Goal: Transaction & Acquisition: Download file/media

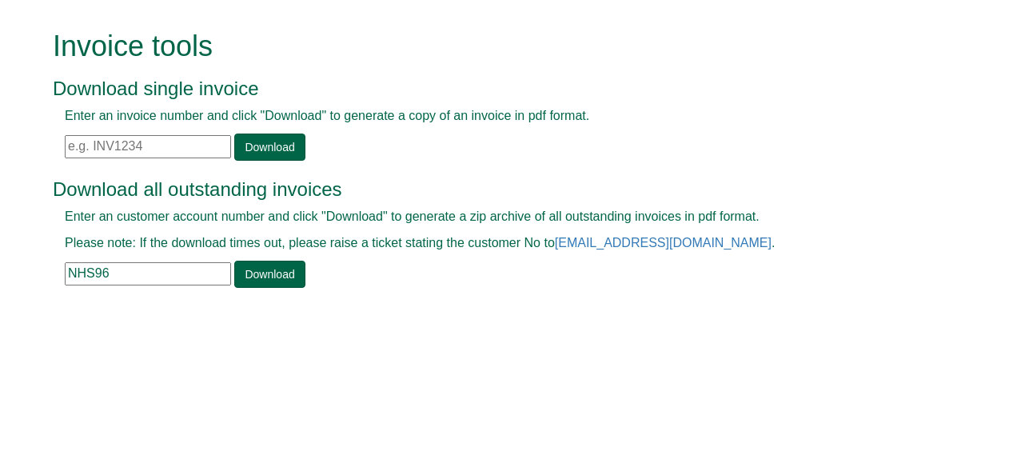
drag, startPoint x: 0, startPoint y: 0, endPoint x: 139, endPoint y: 144, distance: 200.2
click at [139, 144] on input "text" at bounding box center [148, 146] width 166 height 23
paste input "INV1404289"
click at [271, 146] on link "Download" at bounding box center [269, 147] width 70 height 27
drag, startPoint x: 148, startPoint y: 146, endPoint x: 0, endPoint y: 162, distance: 148.8
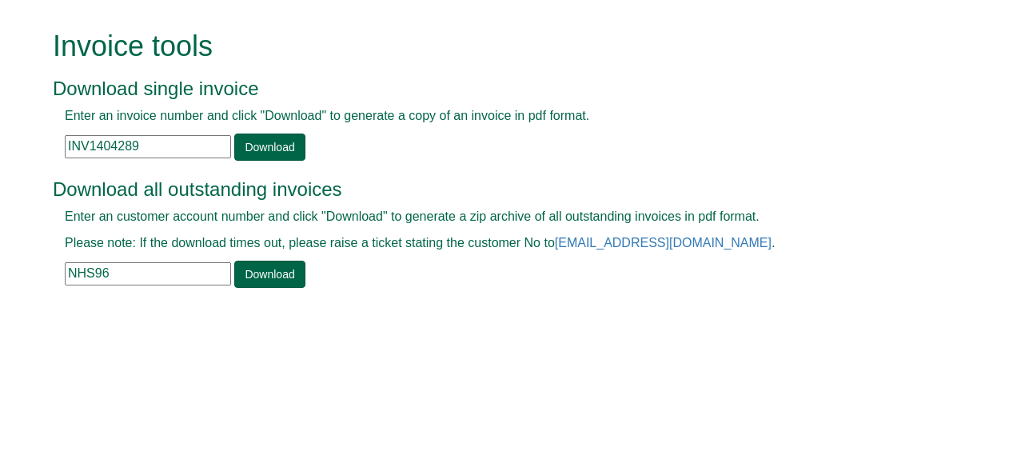
click at [0, 162] on html "Invoice tools Download single invoice Enter an invoice number and click "Downlo…" at bounding box center [508, 160] width 1017 height 321
paste input "387494"
click at [293, 148] on link "Download" at bounding box center [269, 147] width 70 height 27
drag, startPoint x: 169, startPoint y: 147, endPoint x: 21, endPoint y: 158, distance: 148.3
click at [21, 158] on form "Invoice tools Download single invoice Enter an invoice number and click "Downlo…" at bounding box center [508, 160] width 1017 height 321
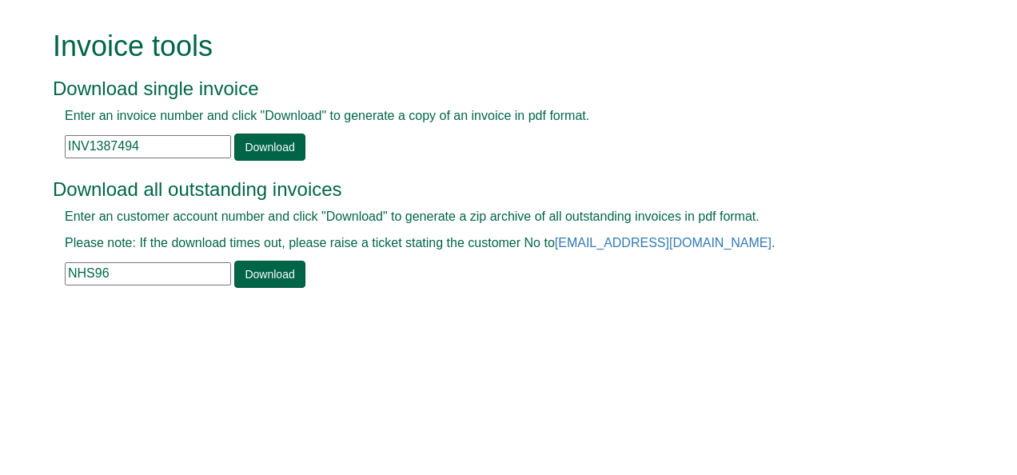
paste input "62"
click at [275, 144] on link "Download" at bounding box center [269, 147] width 70 height 27
drag, startPoint x: 151, startPoint y: 142, endPoint x: 0, endPoint y: 150, distance: 151.3
click at [0, 150] on html "Invoice tools Download single invoice Enter an invoice number and click "Downlo…" at bounding box center [508, 160] width 1017 height 321
paste input "95717"
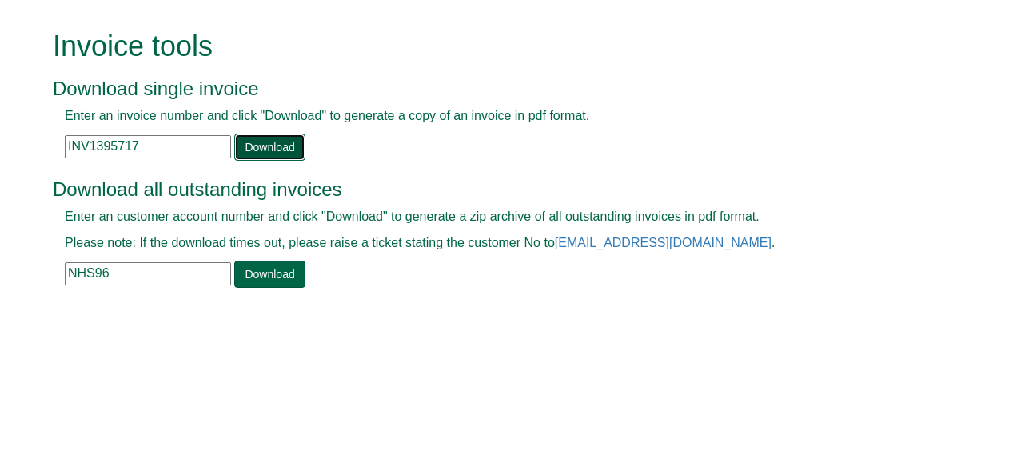
click at [251, 144] on link "Download" at bounding box center [269, 147] width 70 height 27
drag, startPoint x: 155, startPoint y: 145, endPoint x: -3, endPoint y: 221, distance: 175.6
click at [0, 221] on html "Invoice tools Download single invoice Enter an invoice number and click "Downlo…" at bounding box center [508, 160] width 1017 height 321
paste input "018651"
click at [254, 141] on link "Download" at bounding box center [269, 147] width 70 height 27
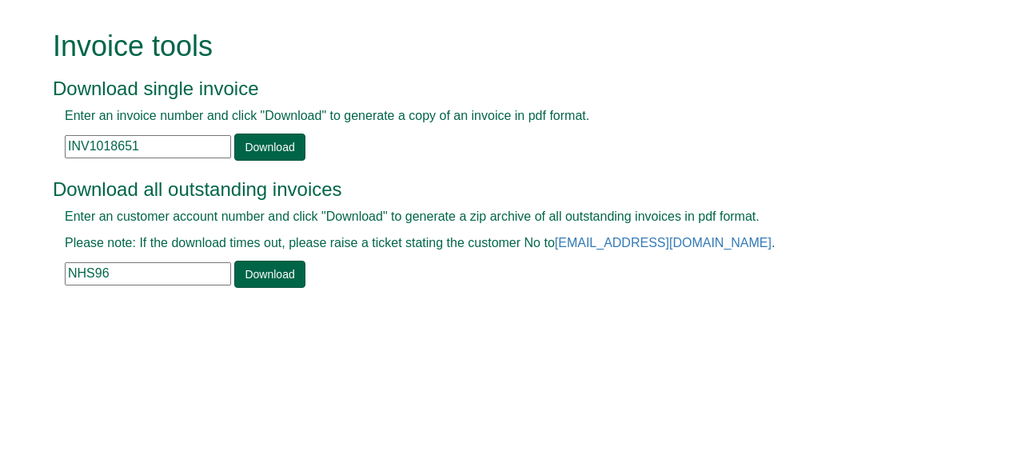
drag, startPoint x: 154, startPoint y: 142, endPoint x: 6, endPoint y: 175, distance: 151.5
click at [6, 175] on form "Invoice tools Download single invoice Enter an invoice number and click "Downlo…" at bounding box center [508, 160] width 1017 height 321
paste input "245304"
click at [244, 149] on link "Download" at bounding box center [269, 147] width 70 height 27
drag, startPoint x: 147, startPoint y: 142, endPoint x: 0, endPoint y: 150, distance: 147.3
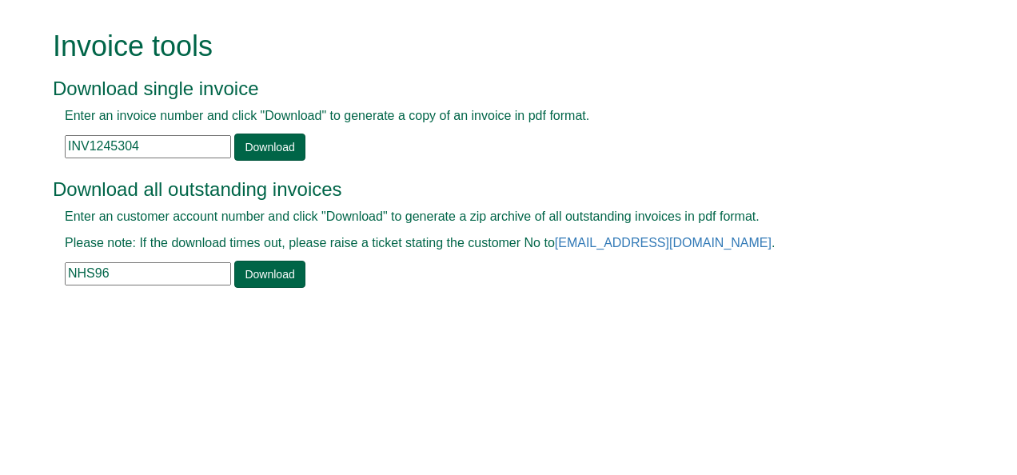
click at [0, 150] on html "Invoice tools Download single invoice Enter an invoice number and click "Downlo…" at bounding box center [508, 160] width 1017 height 321
paste input "368243"
click at [269, 139] on link "Download" at bounding box center [269, 147] width 70 height 27
drag, startPoint x: 154, startPoint y: 142, endPoint x: 0, endPoint y: 209, distance: 168.3
click at [0, 209] on html "Invoice tools Download single invoice Enter an invoice number and click "Downlo…" at bounding box center [508, 160] width 1017 height 321
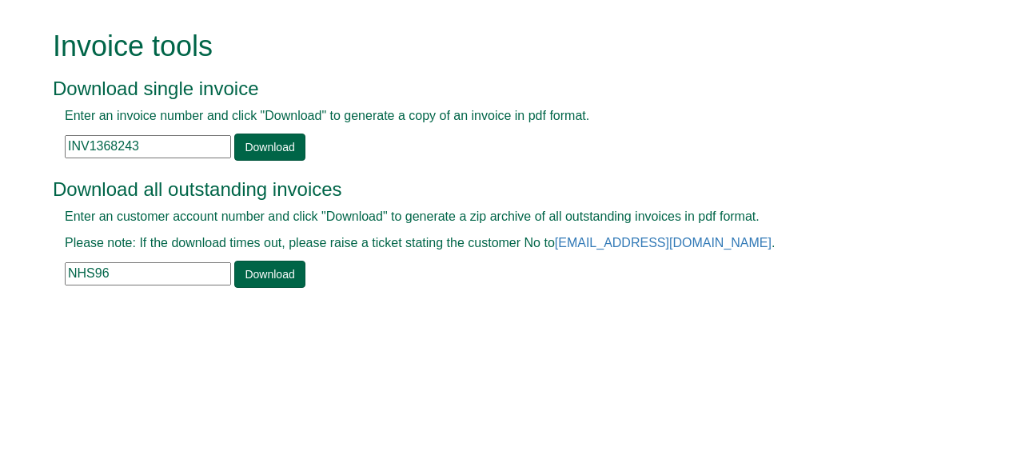
paste input "9224"
click at [272, 153] on link "Download" at bounding box center [269, 147] width 70 height 27
drag, startPoint x: 190, startPoint y: 147, endPoint x: 0, endPoint y: 224, distance: 205.2
click at [0, 224] on html "Invoice tools Download single invoice Enter an invoice number and click "Downlo…" at bounding box center [508, 160] width 1017 height 321
paste input "75767"
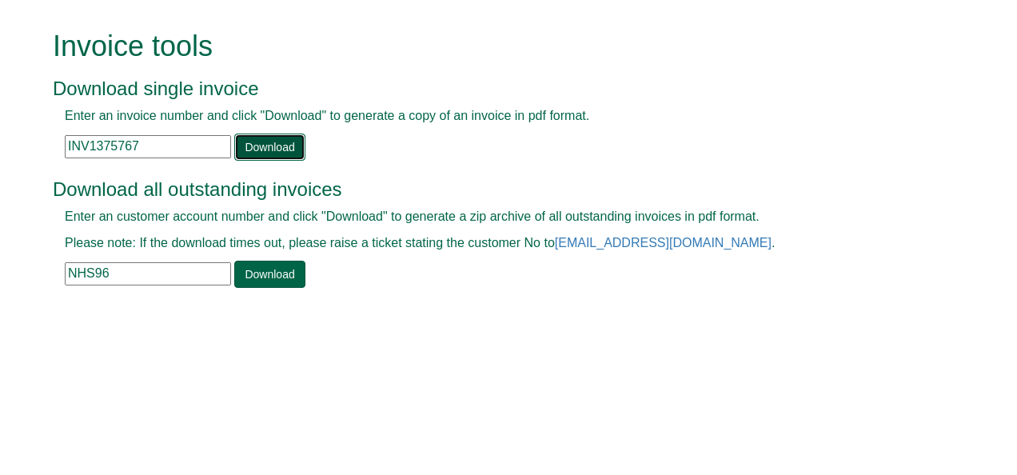
click at [270, 139] on link "Download" at bounding box center [269, 147] width 70 height 27
drag, startPoint x: 150, startPoint y: 150, endPoint x: 0, endPoint y: 174, distance: 152.2
click at [0, 174] on html "Invoice tools Download single invoice Enter an invoice number and click "Downlo…" at bounding box center [508, 160] width 1017 height 321
paste input "9332"
click at [283, 143] on link "Download" at bounding box center [269, 147] width 70 height 27
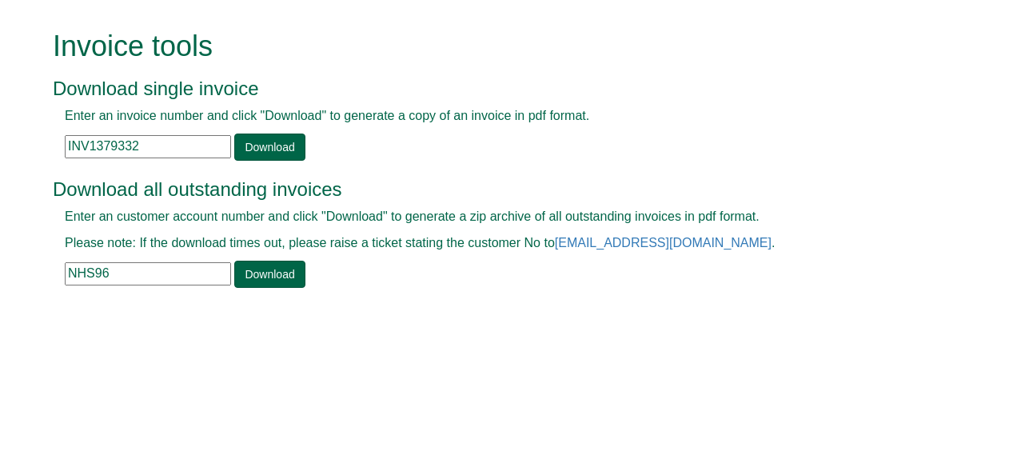
drag, startPoint x: 155, startPoint y: 145, endPoint x: -3, endPoint y: 212, distance: 172.0
click at [0, 212] on html "Invoice tools Download single invoice Enter an invoice number and click "Downlo…" at bounding box center [508, 160] width 1017 height 321
paste input "91559"
click at [269, 142] on link "Download" at bounding box center [269, 147] width 70 height 27
drag, startPoint x: 162, startPoint y: 150, endPoint x: -3, endPoint y: 228, distance: 182.1
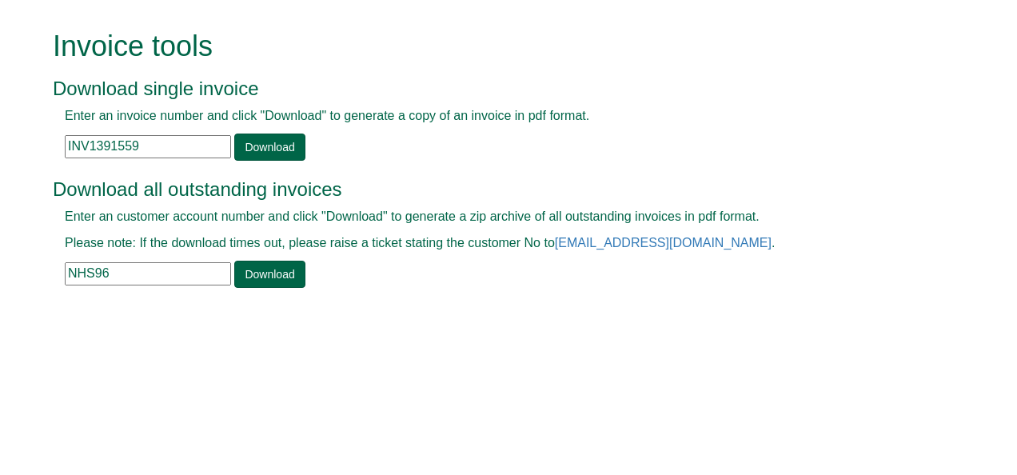
click at [0, 228] on html "Invoice tools Download single invoice Enter an invoice number and click "Downlo…" at bounding box center [508, 160] width 1017 height 321
paste input "6186"
click at [280, 150] on link "Download" at bounding box center [269, 147] width 70 height 27
drag, startPoint x: 141, startPoint y: 150, endPoint x: 0, endPoint y: 150, distance: 140.7
click at [0, 150] on html "Invoice tools Download single invoice Enter an invoice number and click "Downlo…" at bounding box center [508, 160] width 1017 height 321
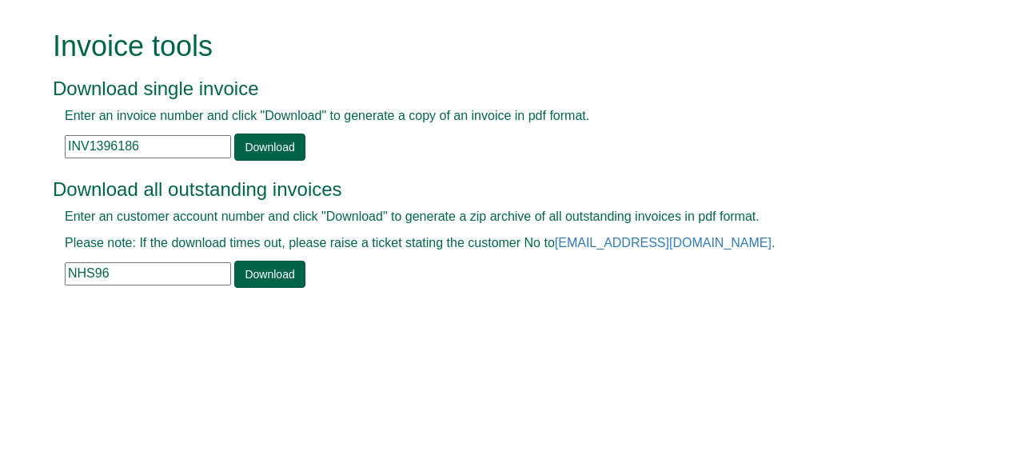
paste input "98"
type input "INV1396198"
click at [272, 141] on link "Download" at bounding box center [269, 147] width 70 height 27
